Goal: Task Accomplishment & Management: Use online tool/utility

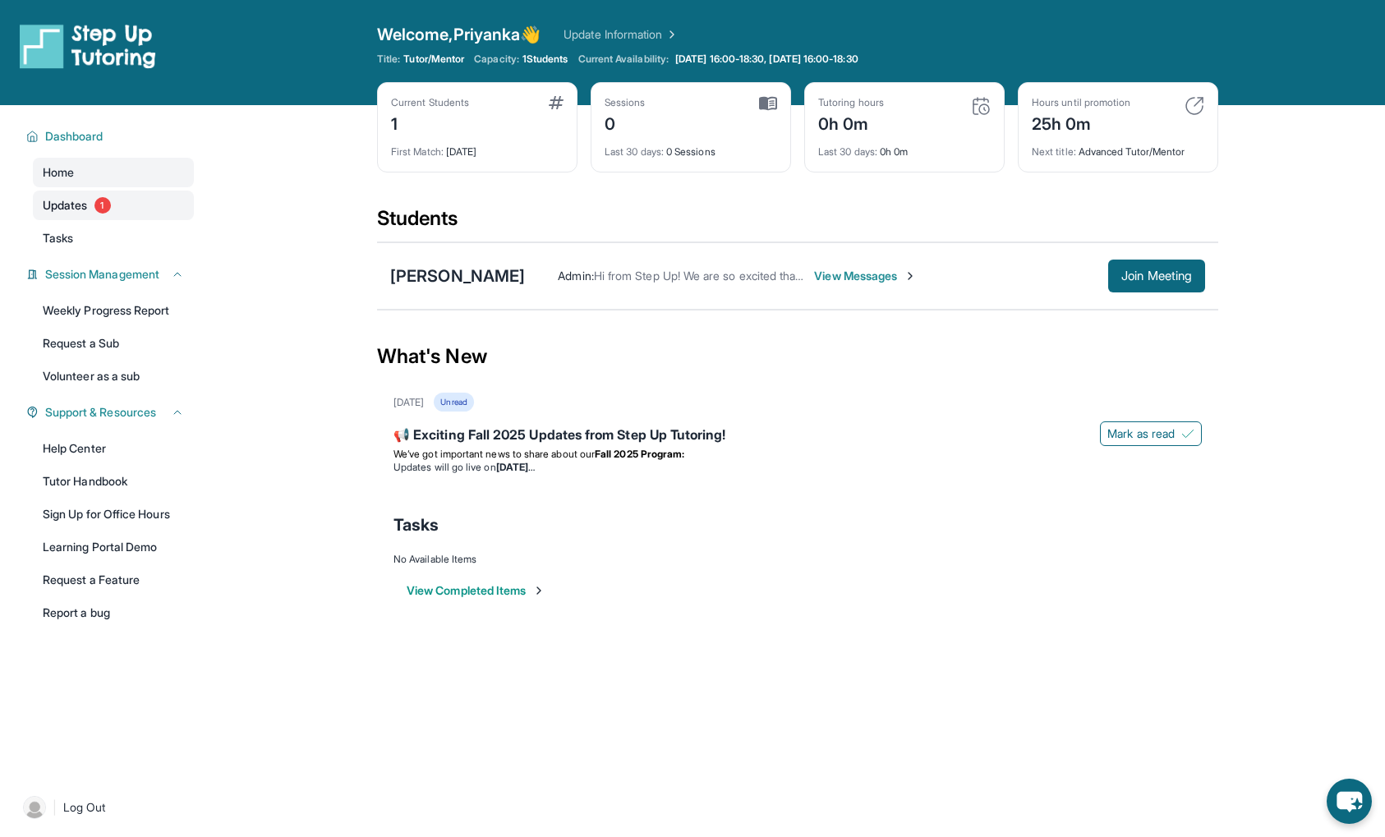
click at [71, 200] on span "Updates" at bounding box center [65, 205] width 45 height 16
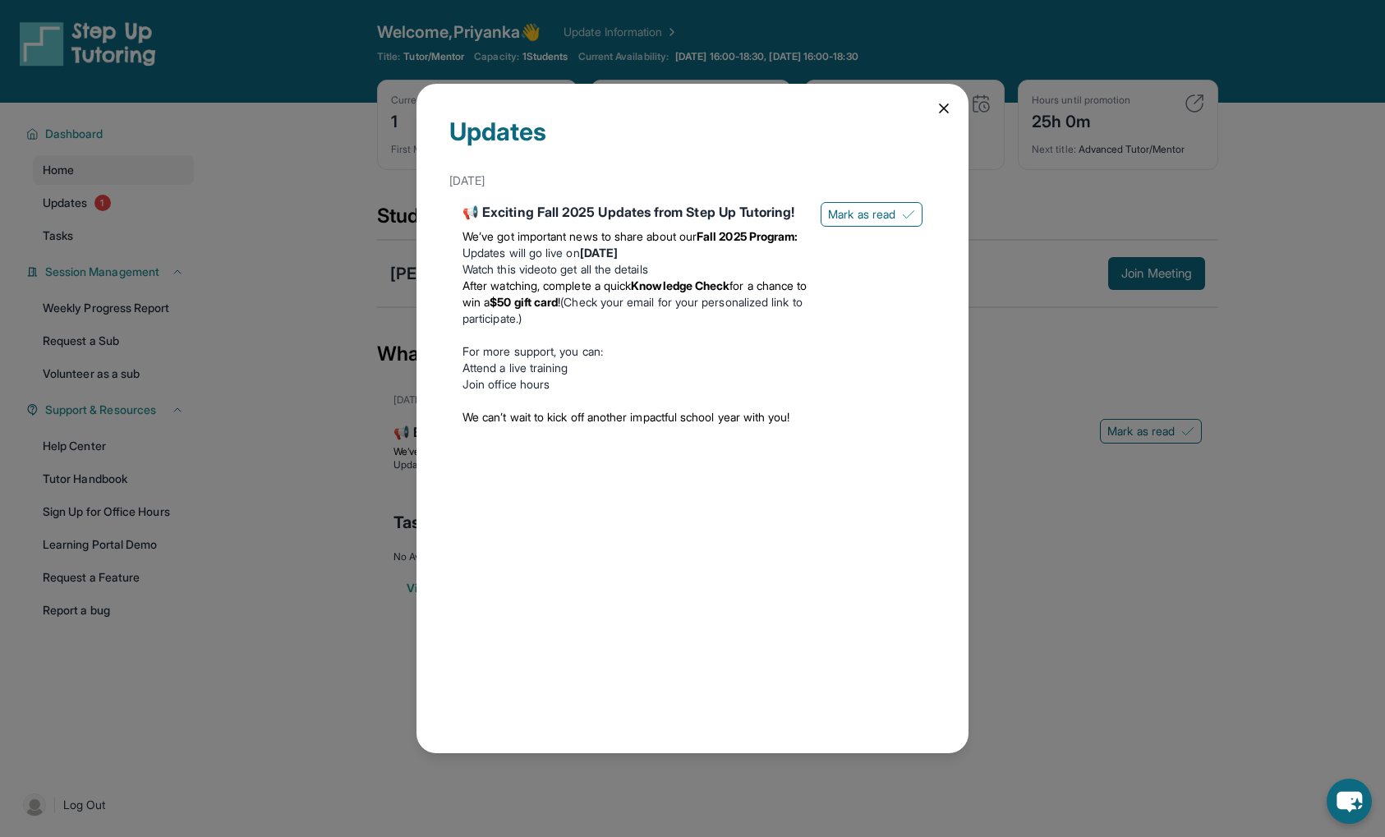
scroll to position [3, 0]
click at [888, 208] on span "Mark as read" at bounding box center [861, 214] width 67 height 16
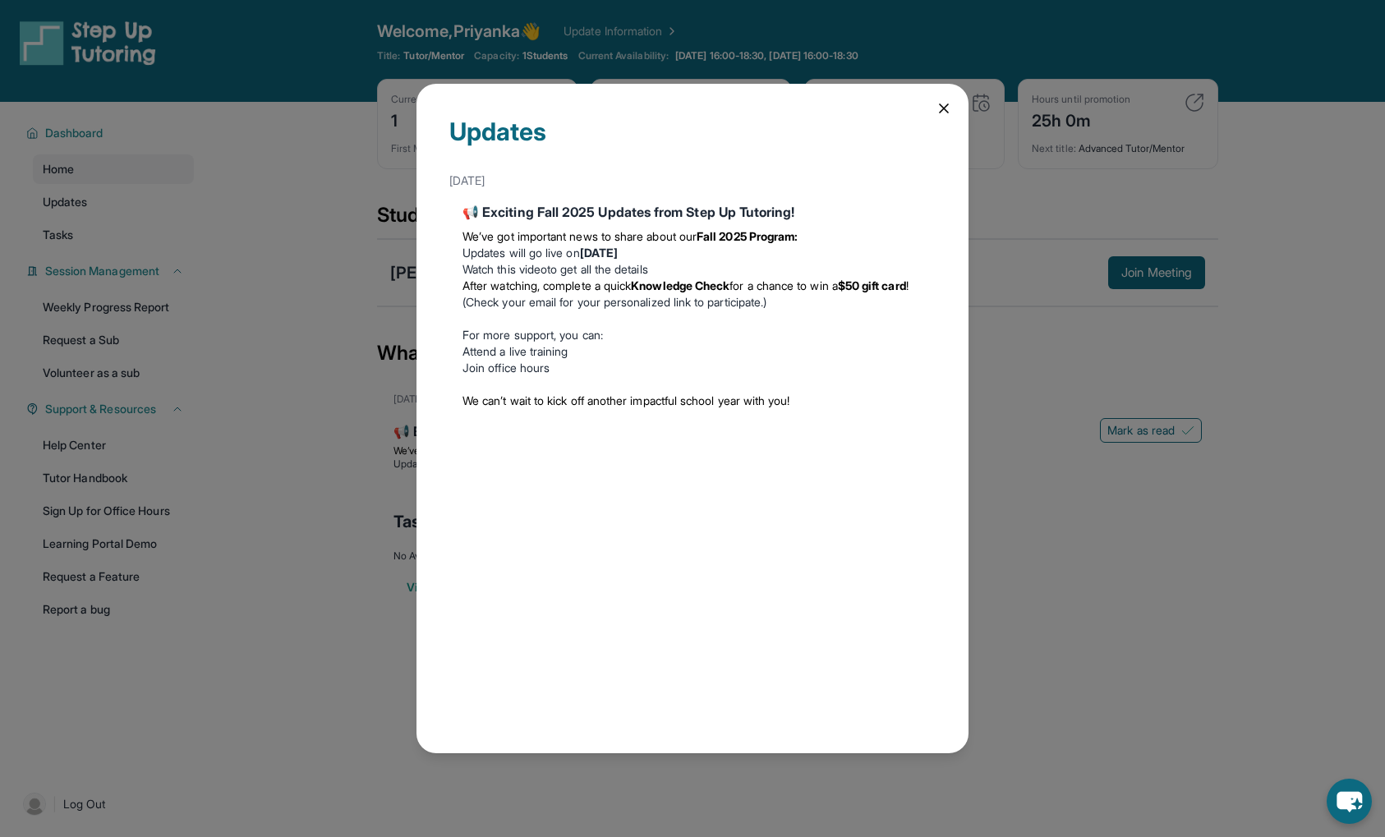
click at [949, 108] on icon at bounding box center [943, 108] width 16 height 16
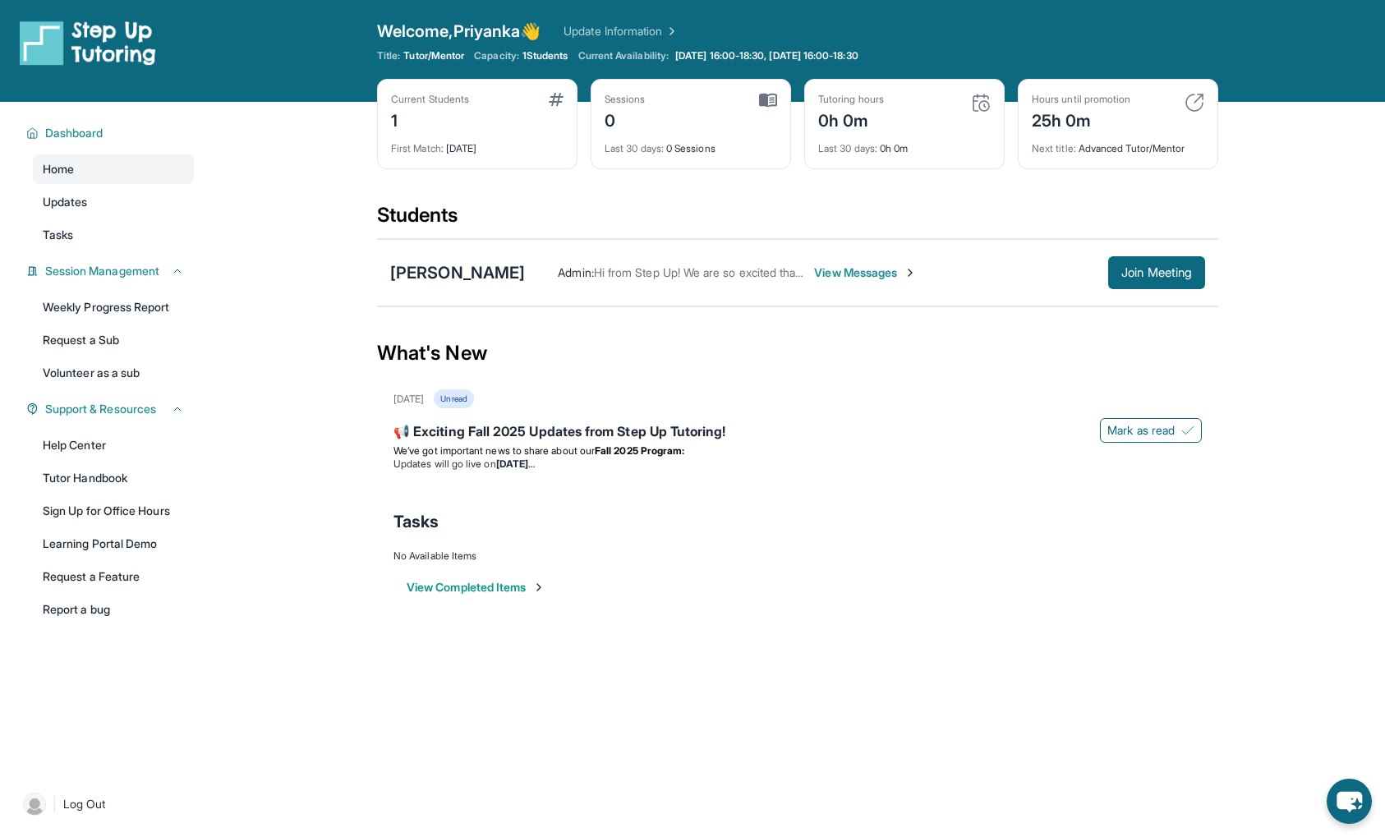
scroll to position [0, 0]
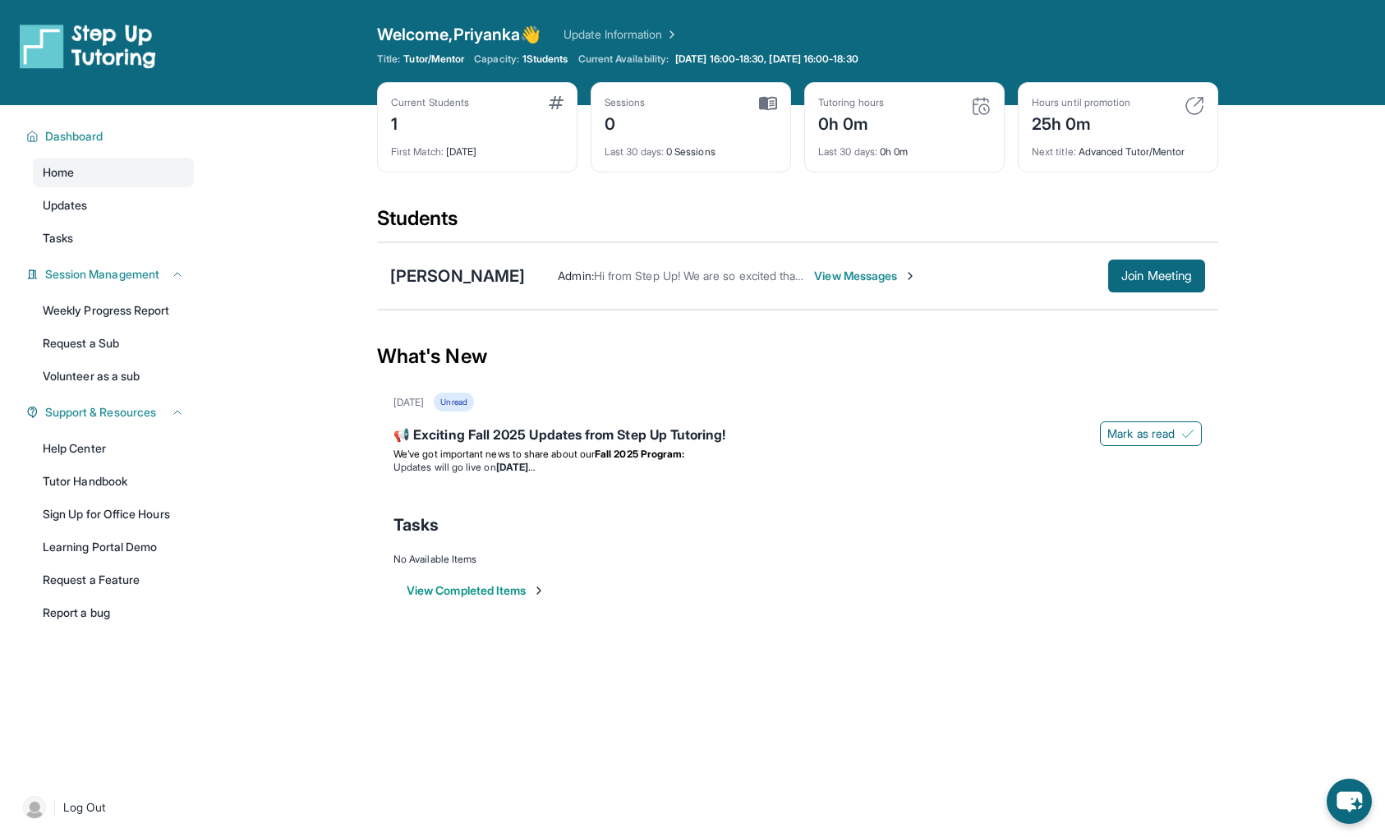
click at [854, 274] on span "View Messages" at bounding box center [865, 276] width 103 height 16
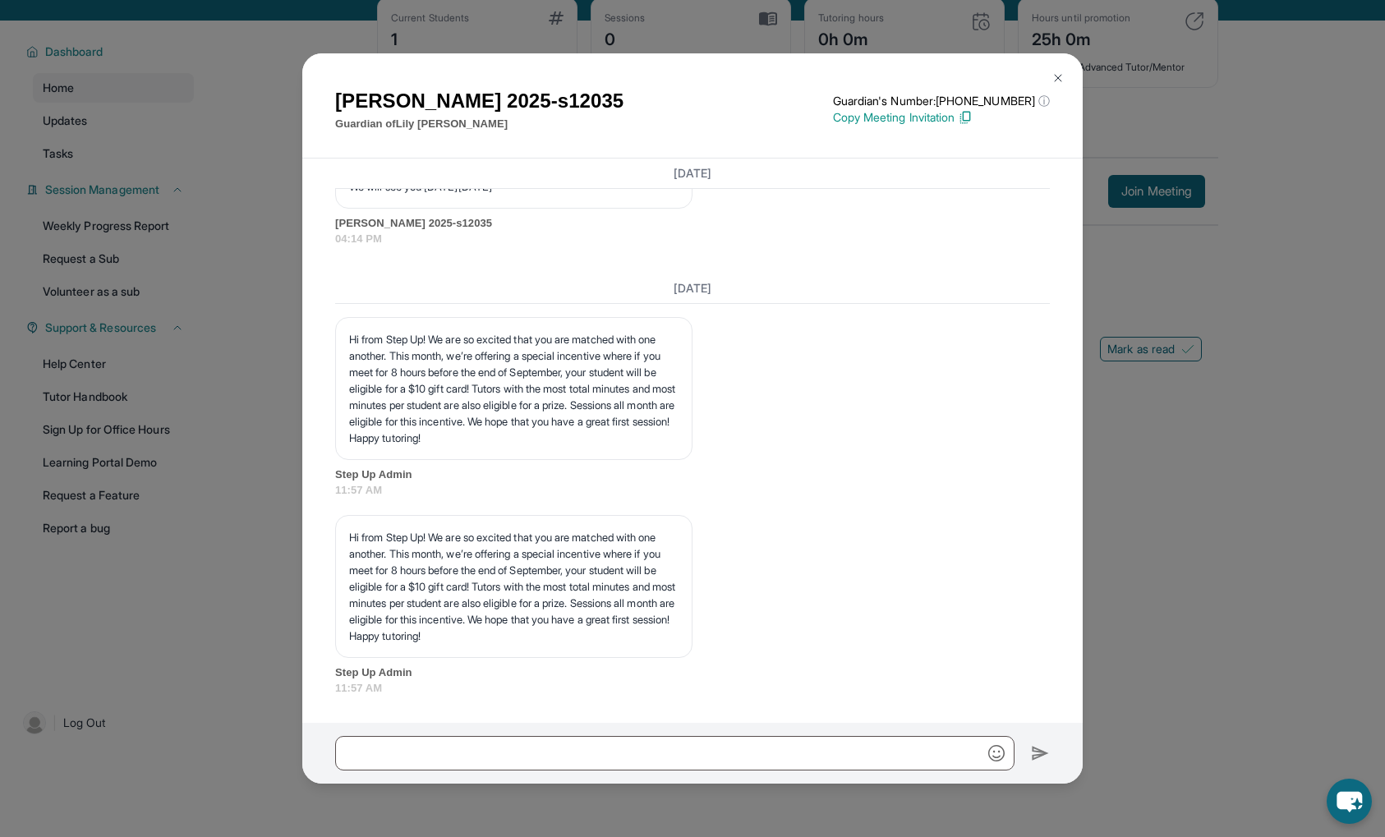
scroll to position [94, 0]
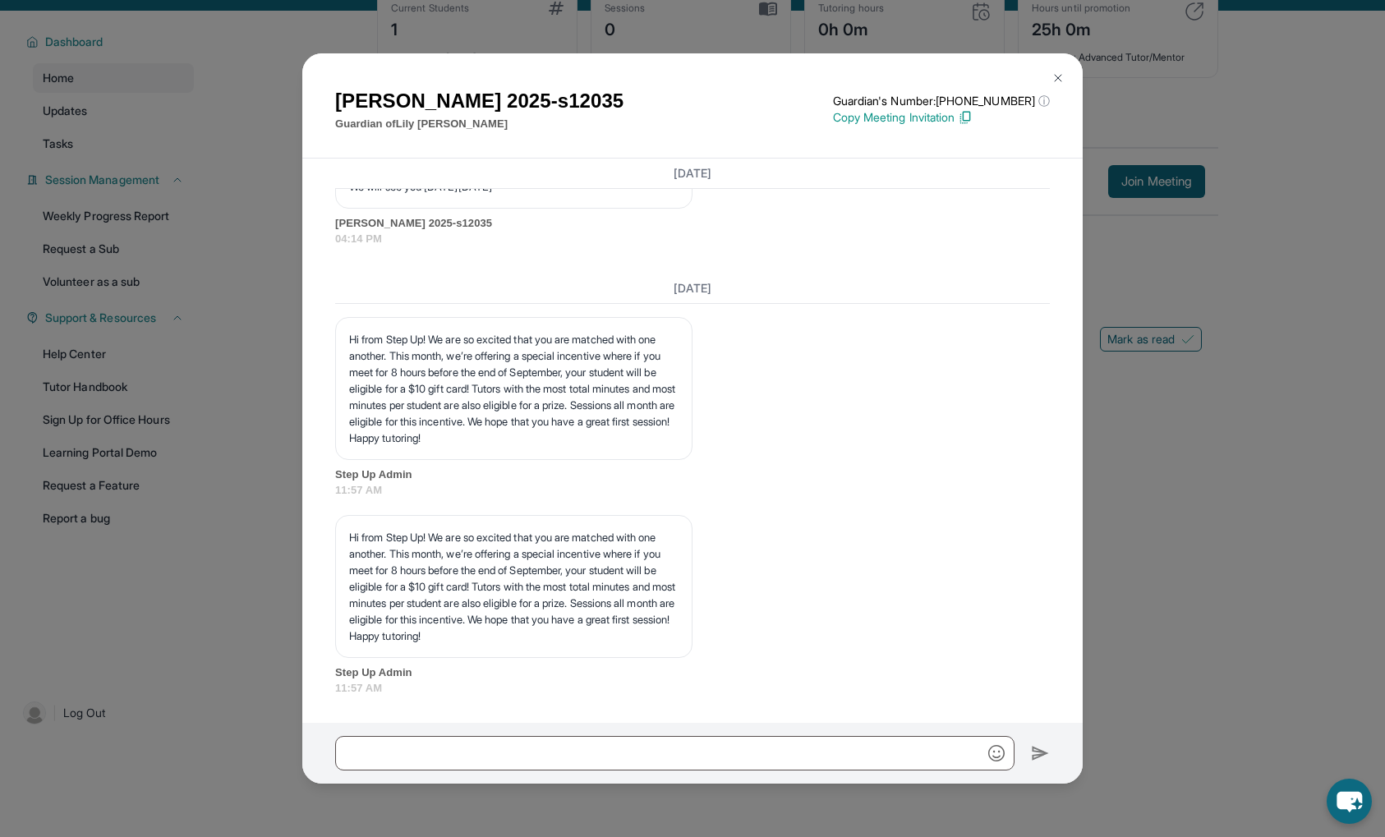
click at [1059, 76] on img at bounding box center [1057, 77] width 13 height 13
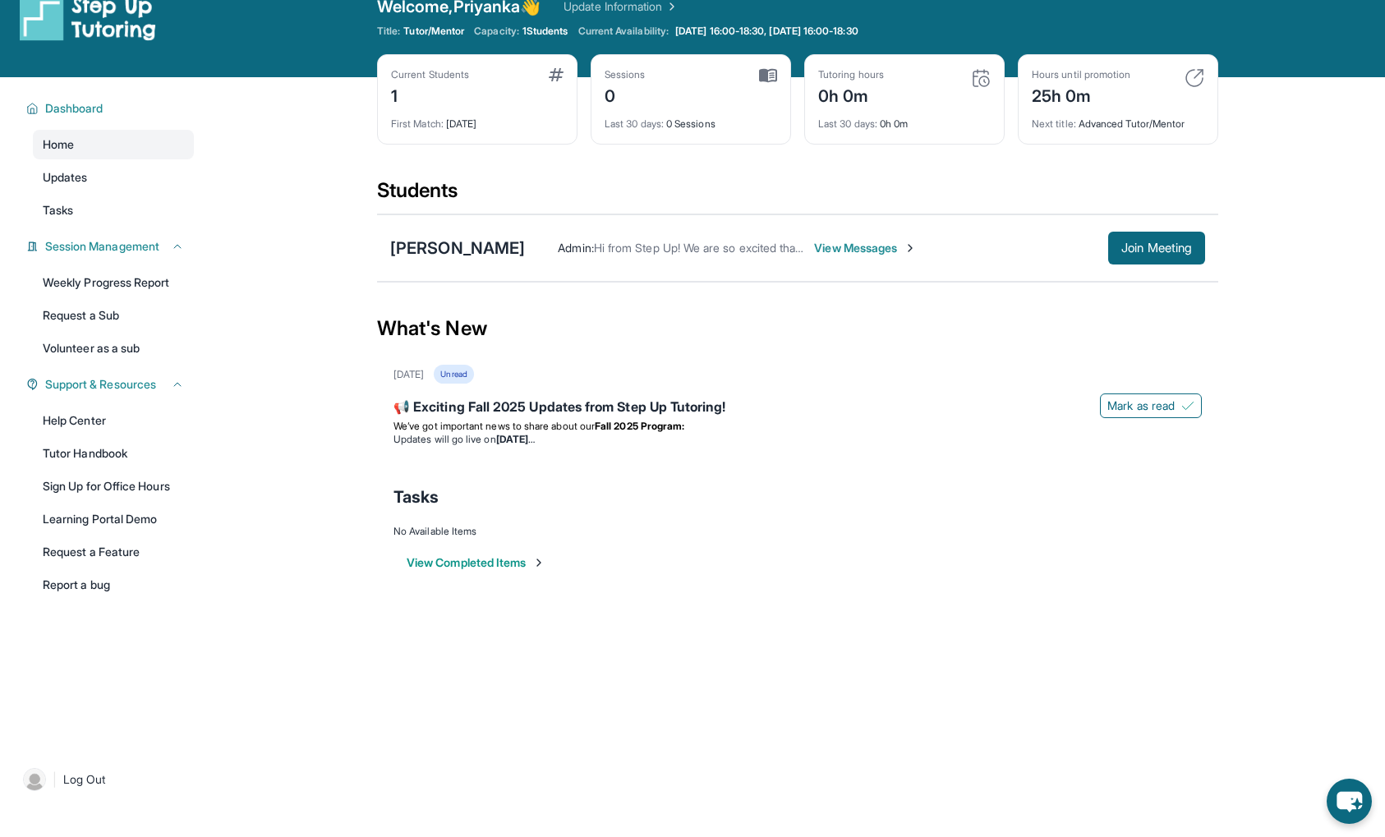
scroll to position [0, 0]
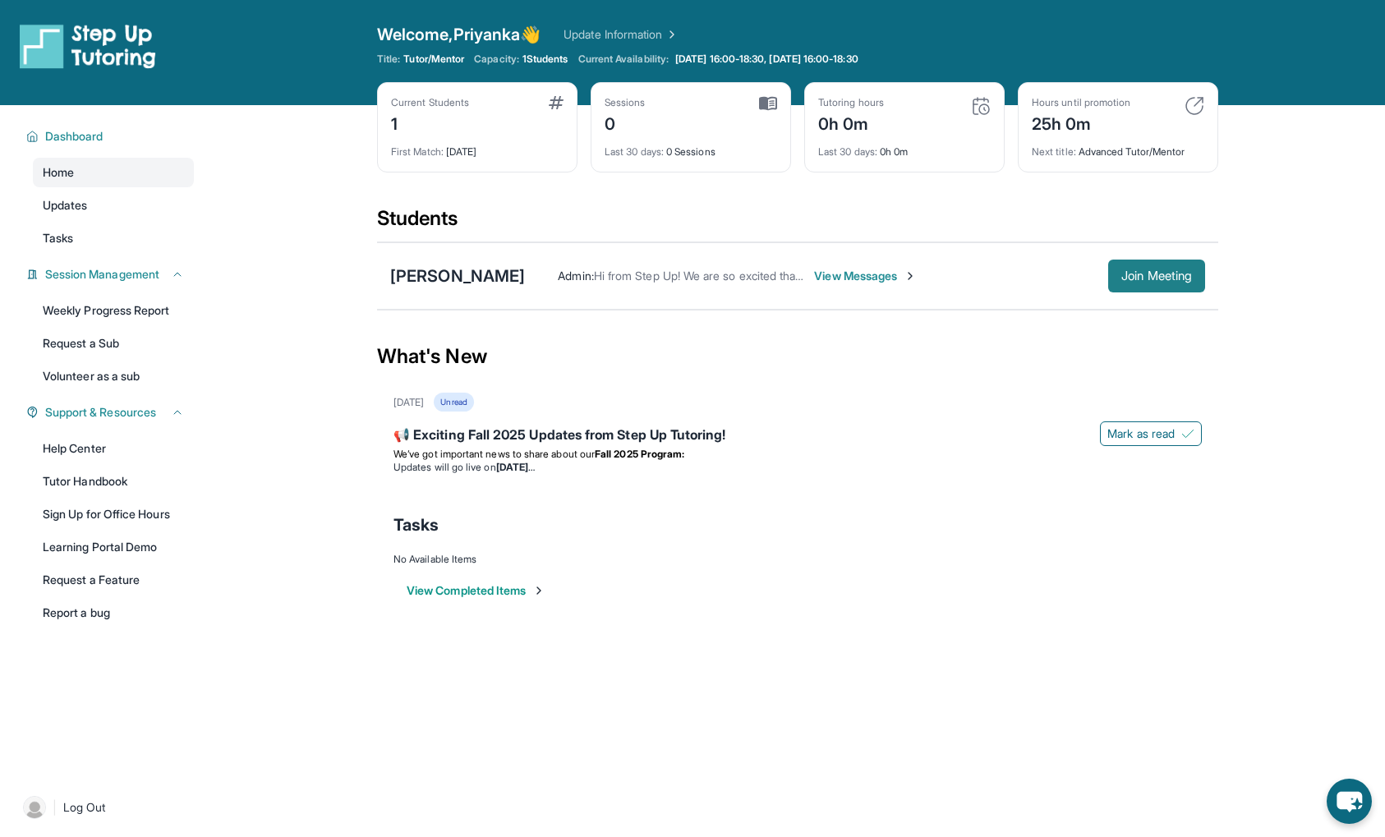
click at [1133, 276] on span "Join Meeting" at bounding box center [1156, 276] width 71 height 10
click at [118, 545] on link "Learning Portal Demo" at bounding box center [113, 547] width 161 height 30
click at [56, 175] on span "Home" at bounding box center [58, 172] width 31 height 16
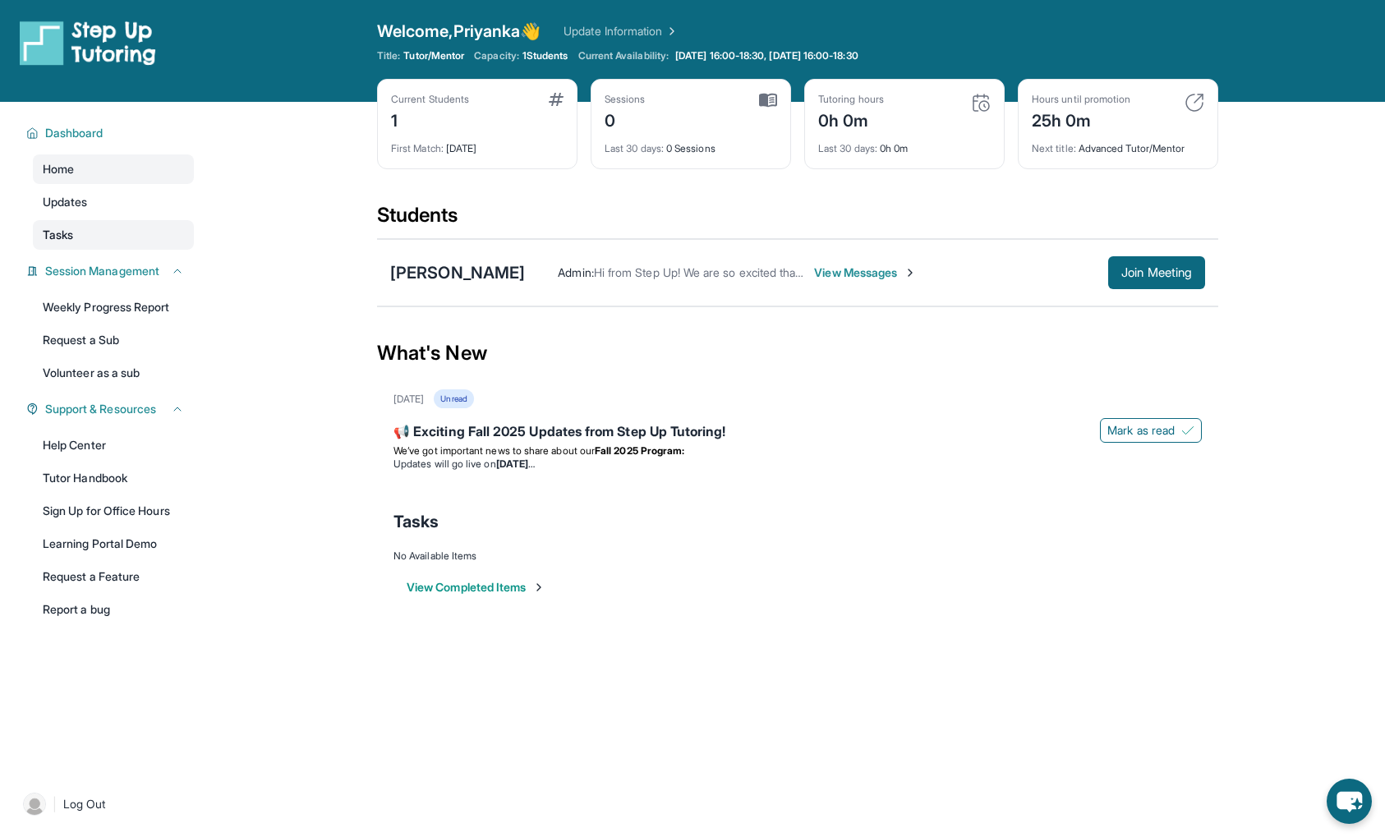
click at [60, 228] on span "Tasks" at bounding box center [58, 235] width 30 height 16
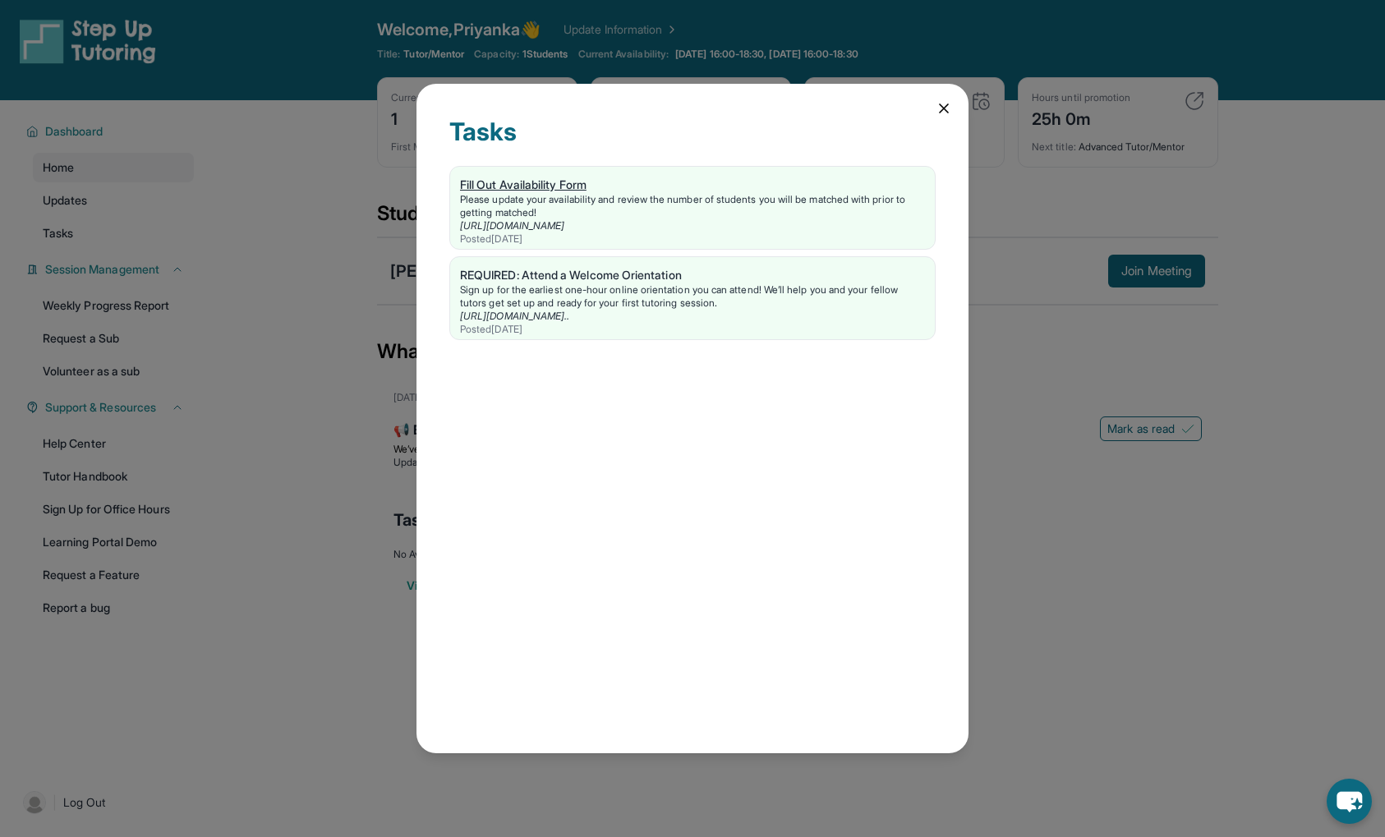
scroll to position [2, 0]
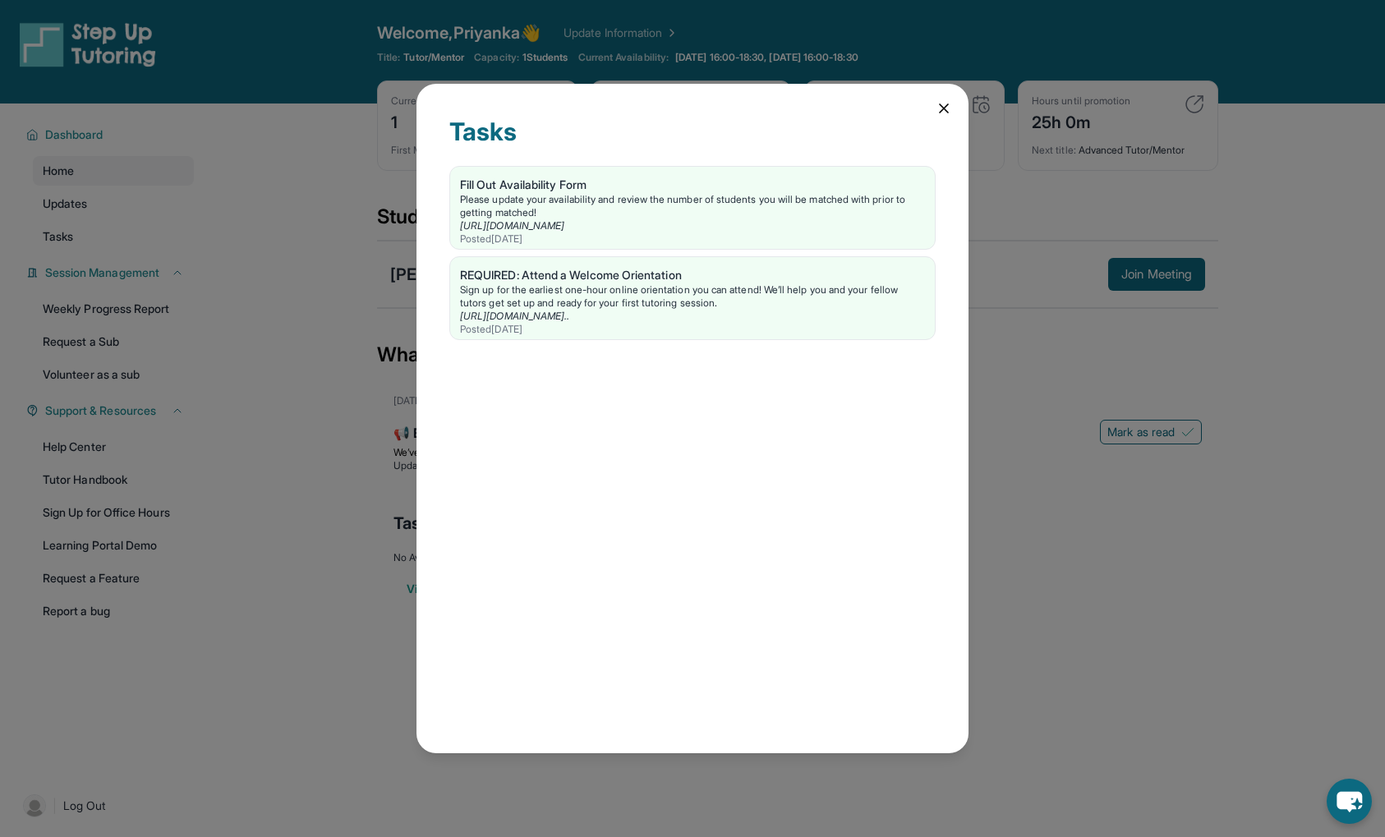
click at [941, 106] on icon at bounding box center [944, 108] width 8 height 8
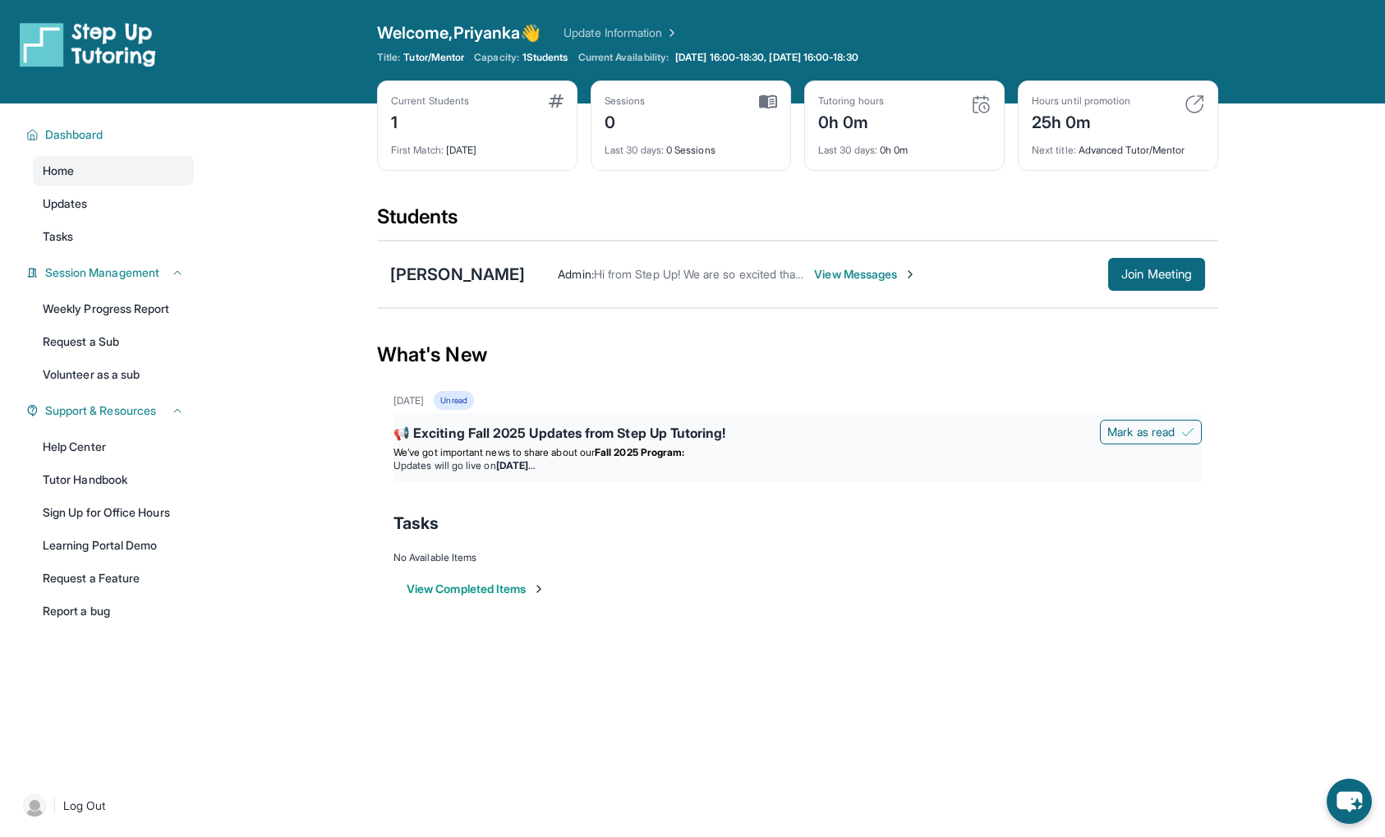
drag, startPoint x: 1161, startPoint y: 434, endPoint x: 977, endPoint y: 473, distance: 187.2
click at [1160, 435] on span "Mark as read" at bounding box center [1140, 432] width 67 height 16
